Goal: Transaction & Acquisition: Obtain resource

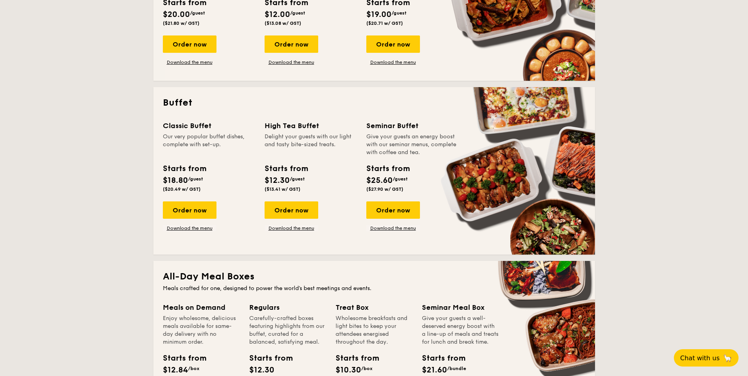
scroll to position [276, 0]
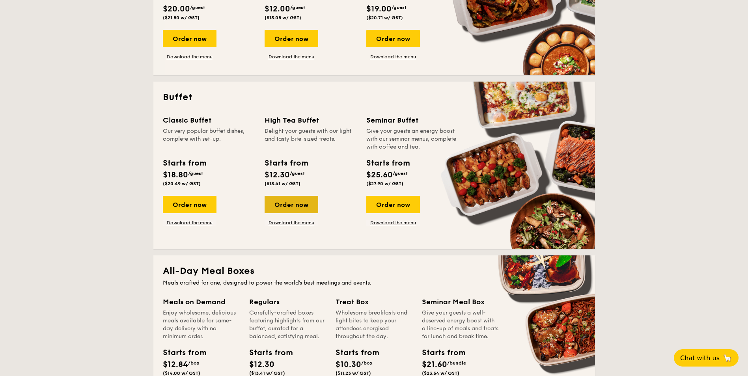
click at [307, 206] on div "Order now" at bounding box center [291, 204] width 54 height 17
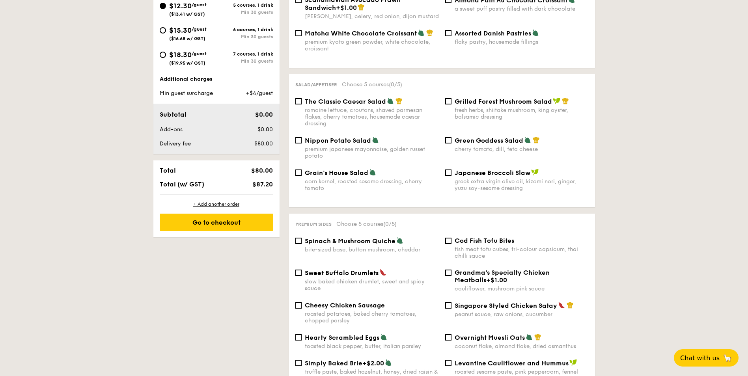
scroll to position [315, 0]
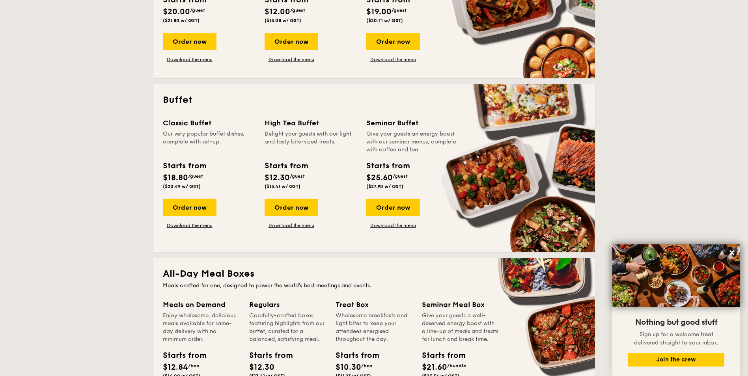
scroll to position [270, 0]
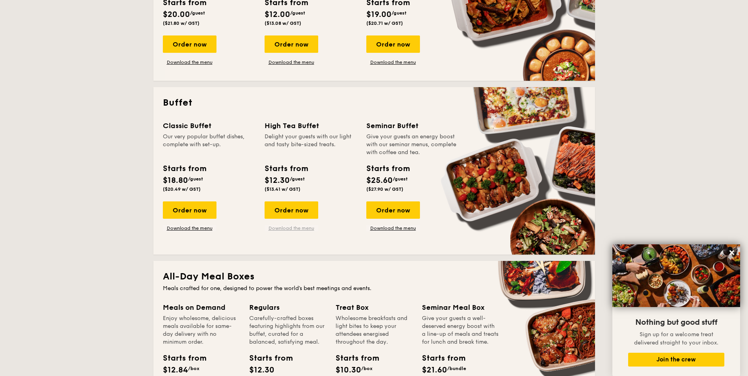
click at [290, 229] on link "Download the menu" at bounding box center [291, 228] width 54 height 6
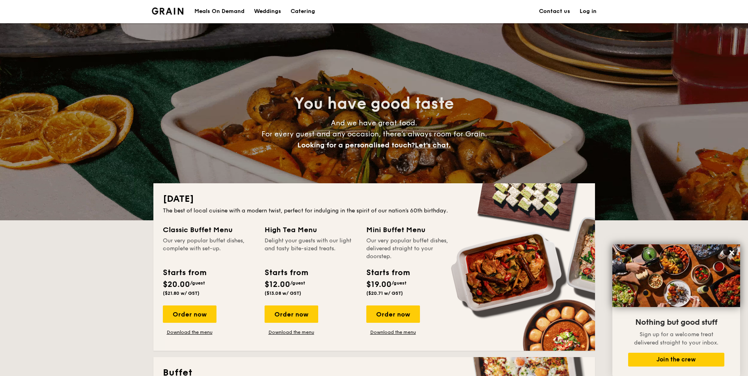
scroll to position [0, 0]
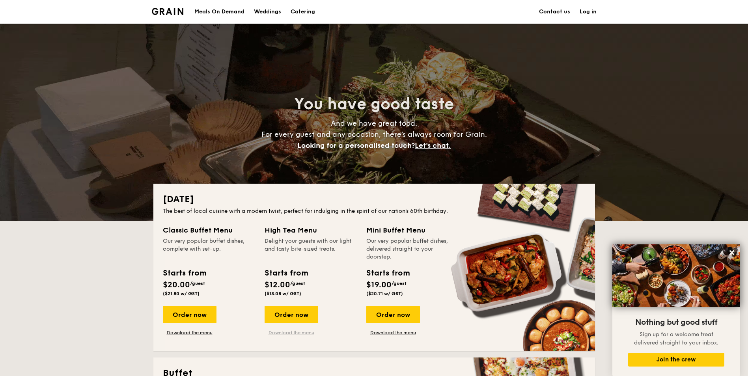
click at [295, 332] on link "Download the menu" at bounding box center [291, 332] width 54 height 6
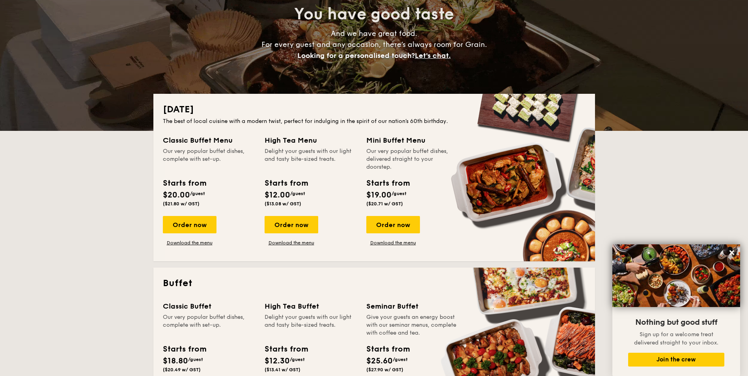
scroll to position [236, 0]
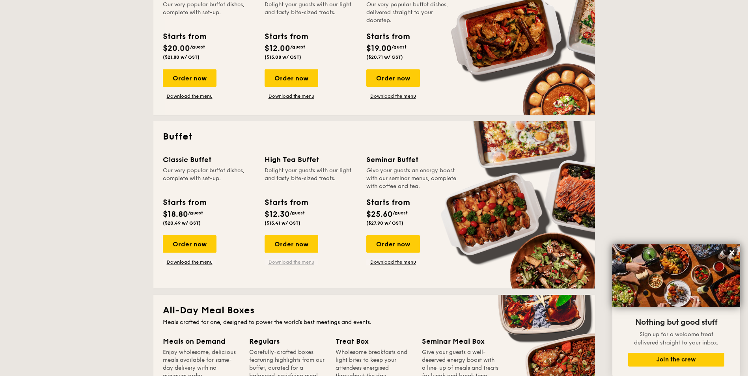
click at [301, 261] on link "Download the menu" at bounding box center [291, 262] width 54 height 6
